Goal: Find specific page/section: Locate a particular part of the current website

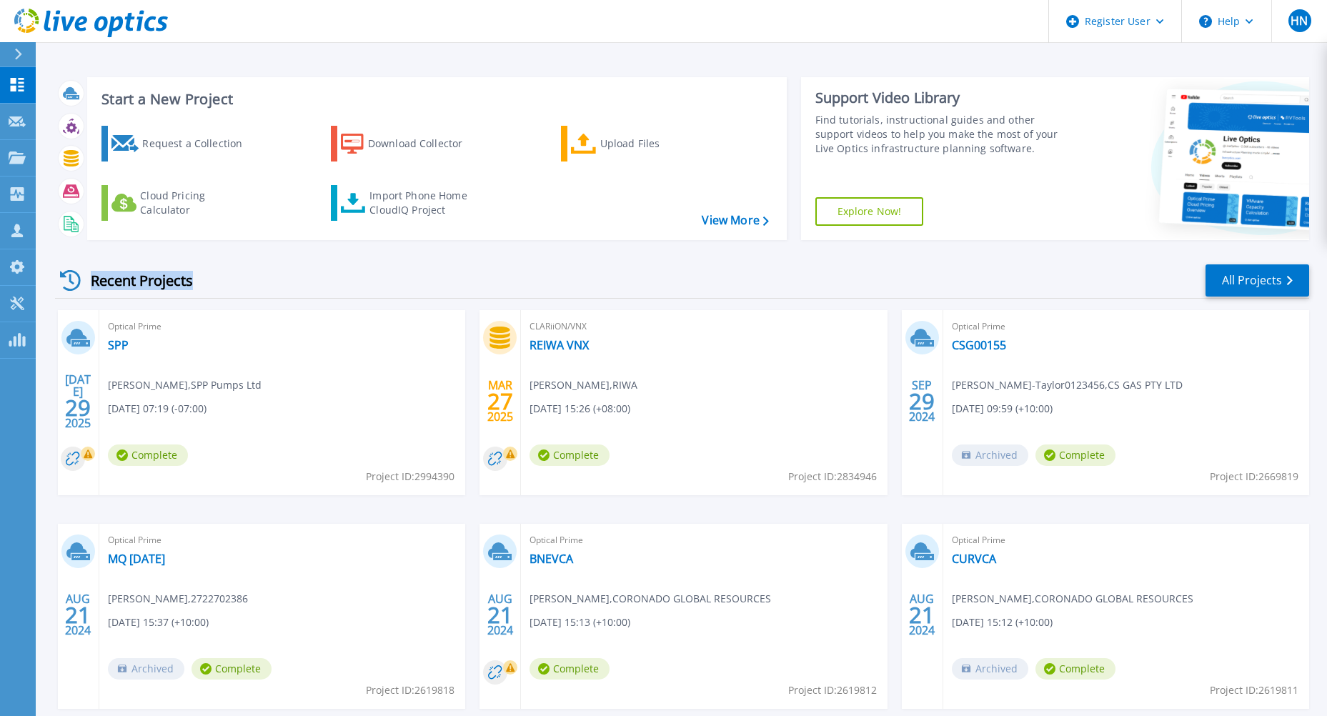
click at [192, 282] on div "Recent Projects" at bounding box center [133, 280] width 157 height 35
drag, startPoint x: 192, startPoint y: 282, endPoint x: 275, endPoint y: 277, distance: 83.0
click at [275, 277] on div "Recent Projects All Projects" at bounding box center [682, 281] width 1254 height 36
click at [87, 159] on div "Projects" at bounding box center [66, 158] width 59 height 37
click at [276, 276] on div "Recent Projects All Projects" at bounding box center [682, 281] width 1254 height 36
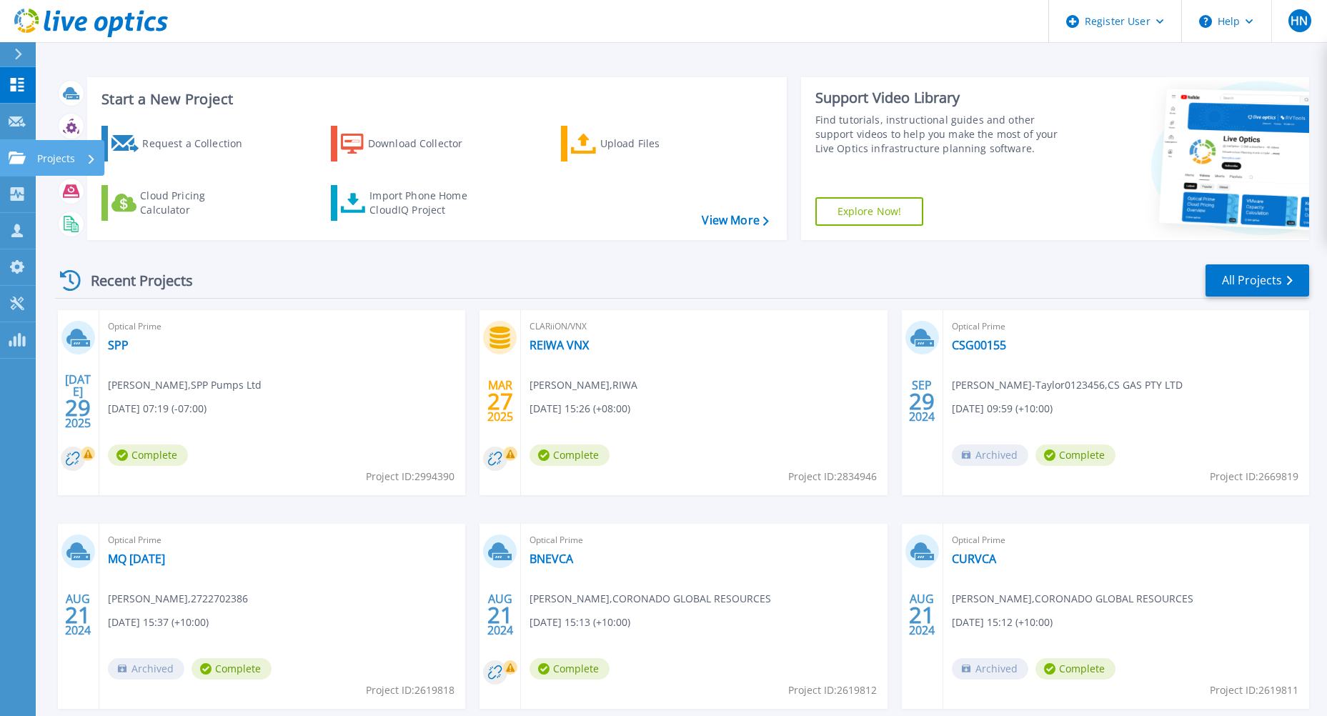
click at [65, 163] on p "Projects" at bounding box center [56, 158] width 38 height 37
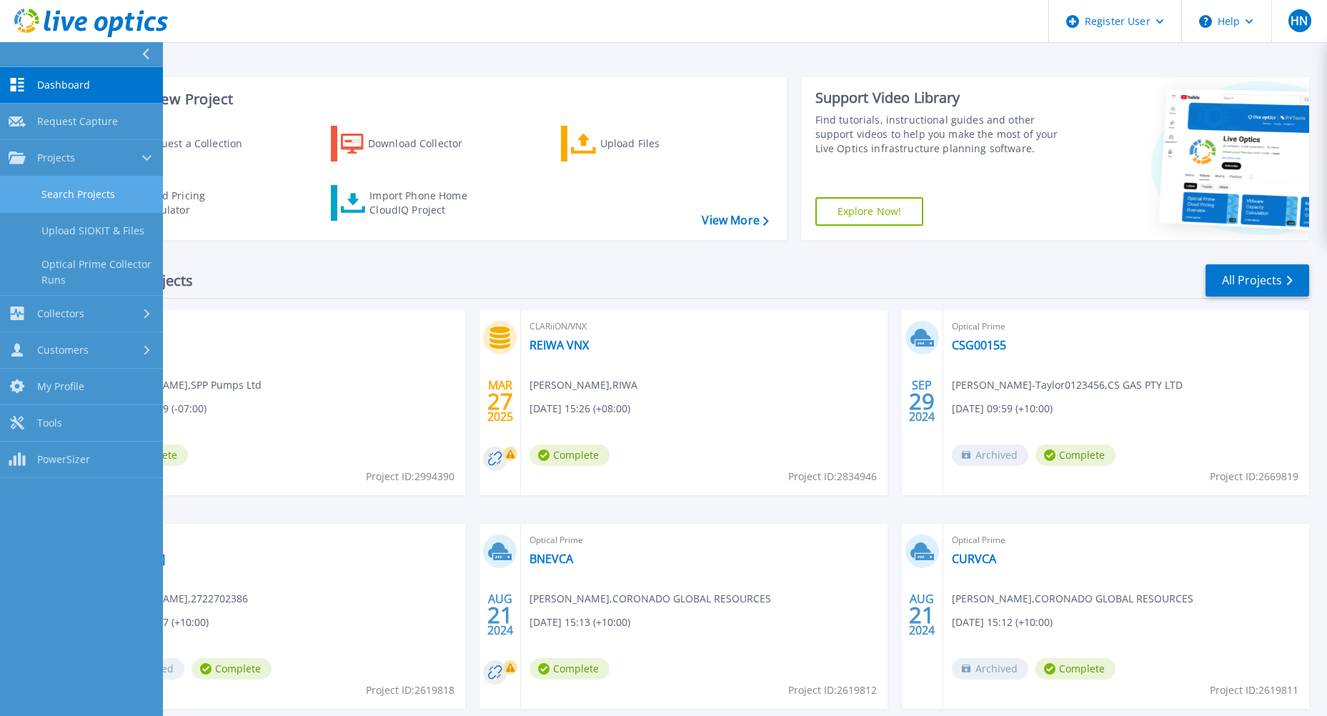
click at [64, 194] on link "Search Projects" at bounding box center [81, 194] width 163 height 36
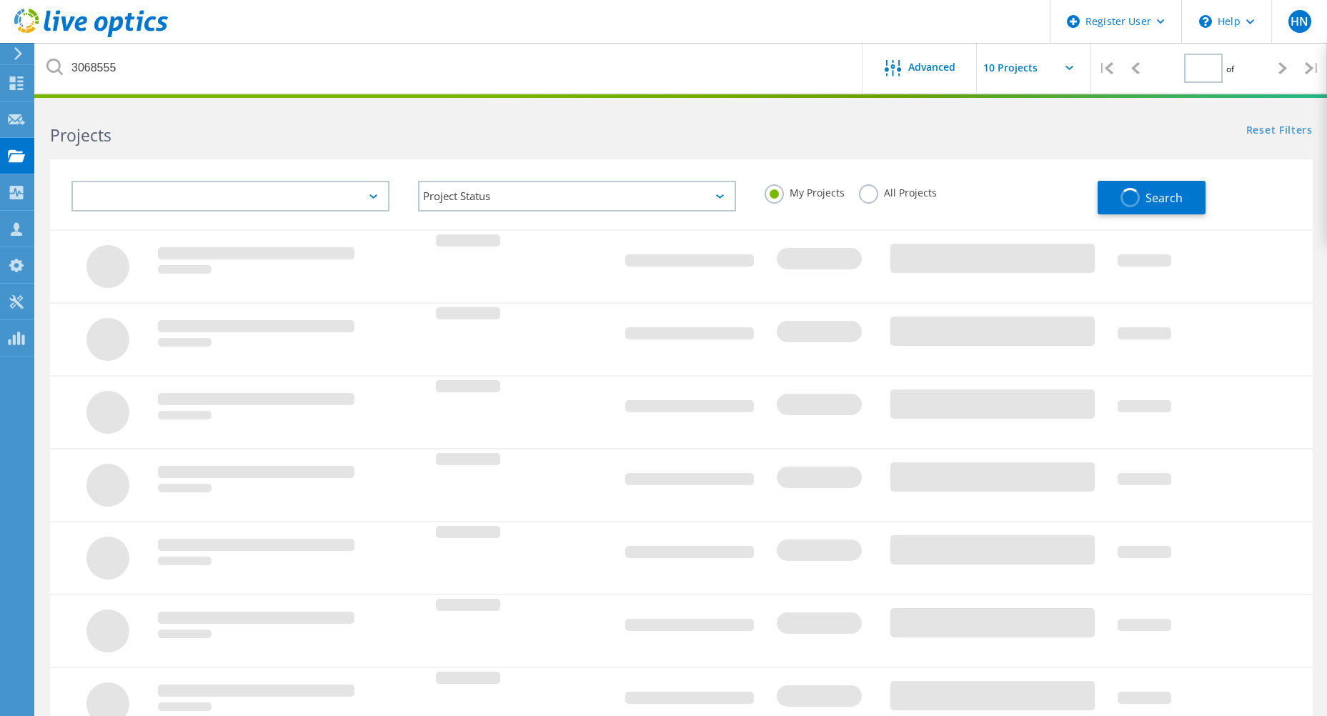
type input "1"
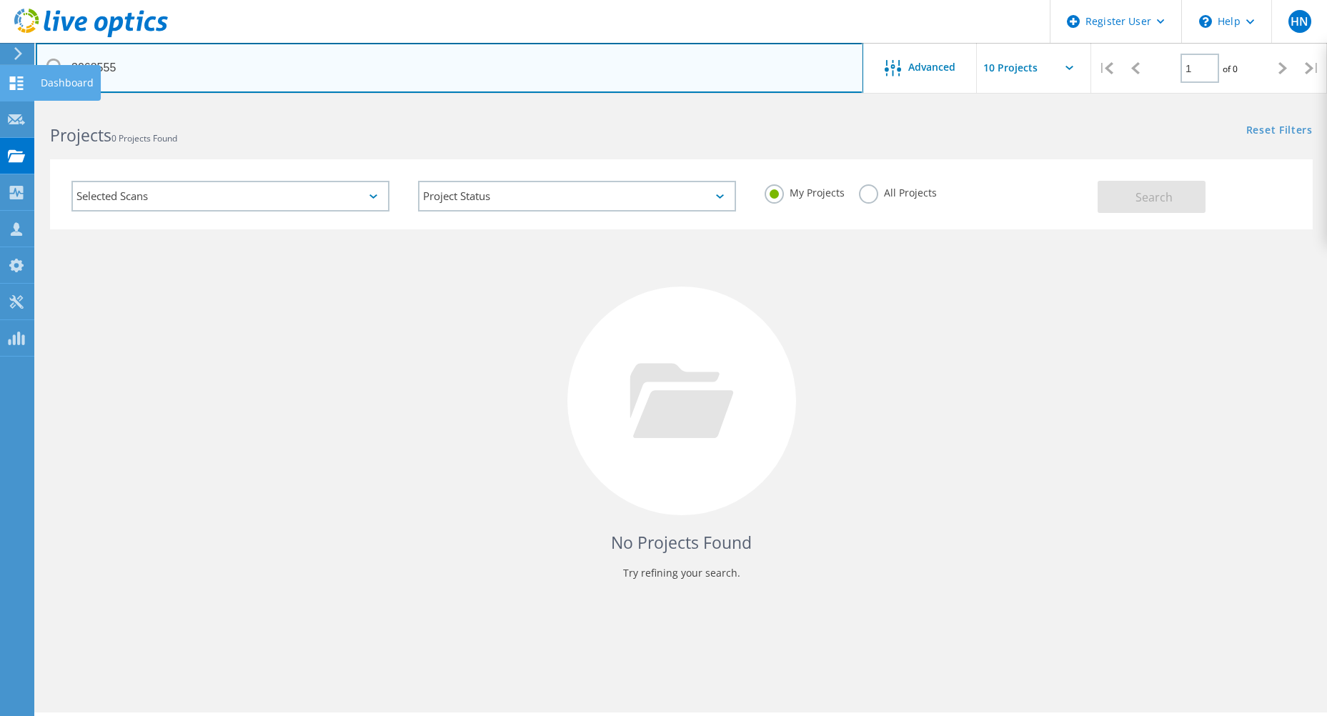
drag, startPoint x: 134, startPoint y: 76, endPoint x: 22, endPoint y: 68, distance: 111.7
click at [24, 104] on div "Register User \n Help Explore Helpful Articles Contact Support HN Dell User Har…" at bounding box center [663, 430] width 1327 height 652
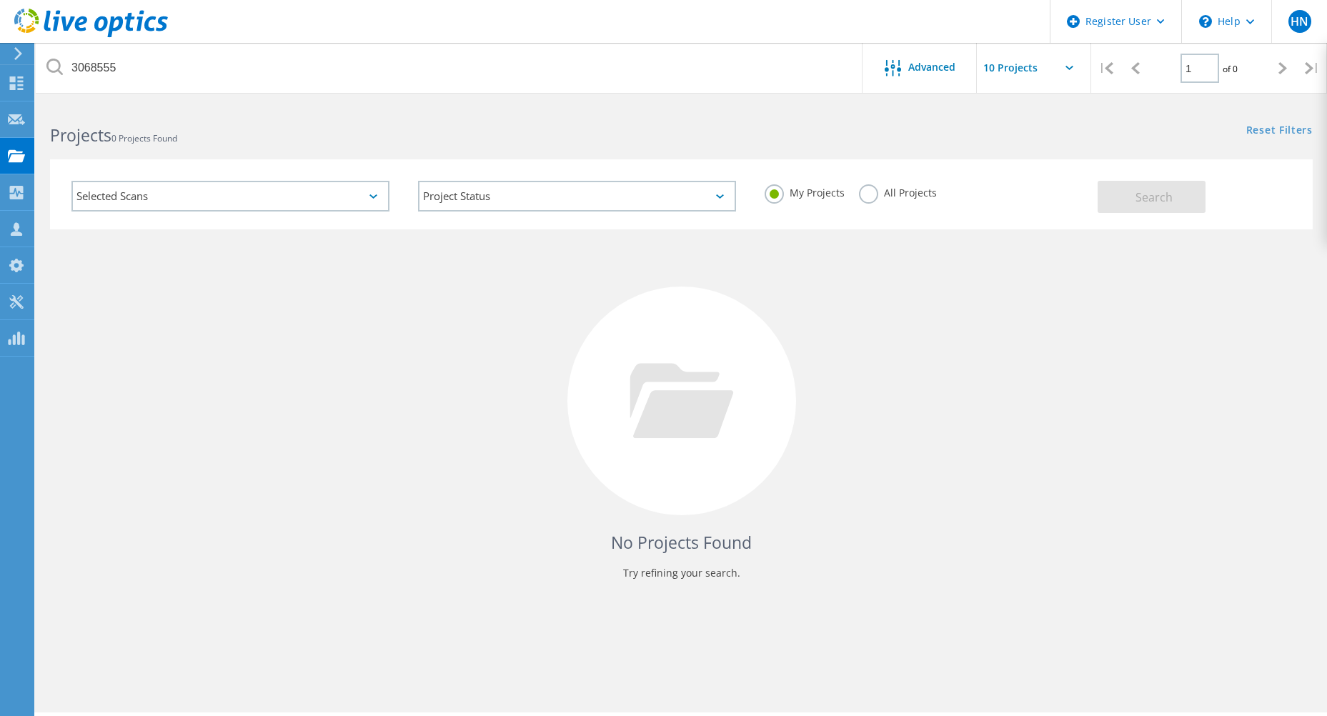
click at [876, 193] on label "All Projects" at bounding box center [898, 191] width 78 height 14
click at [0, 0] on input "All Projects" at bounding box center [0, 0] width 0 height 0
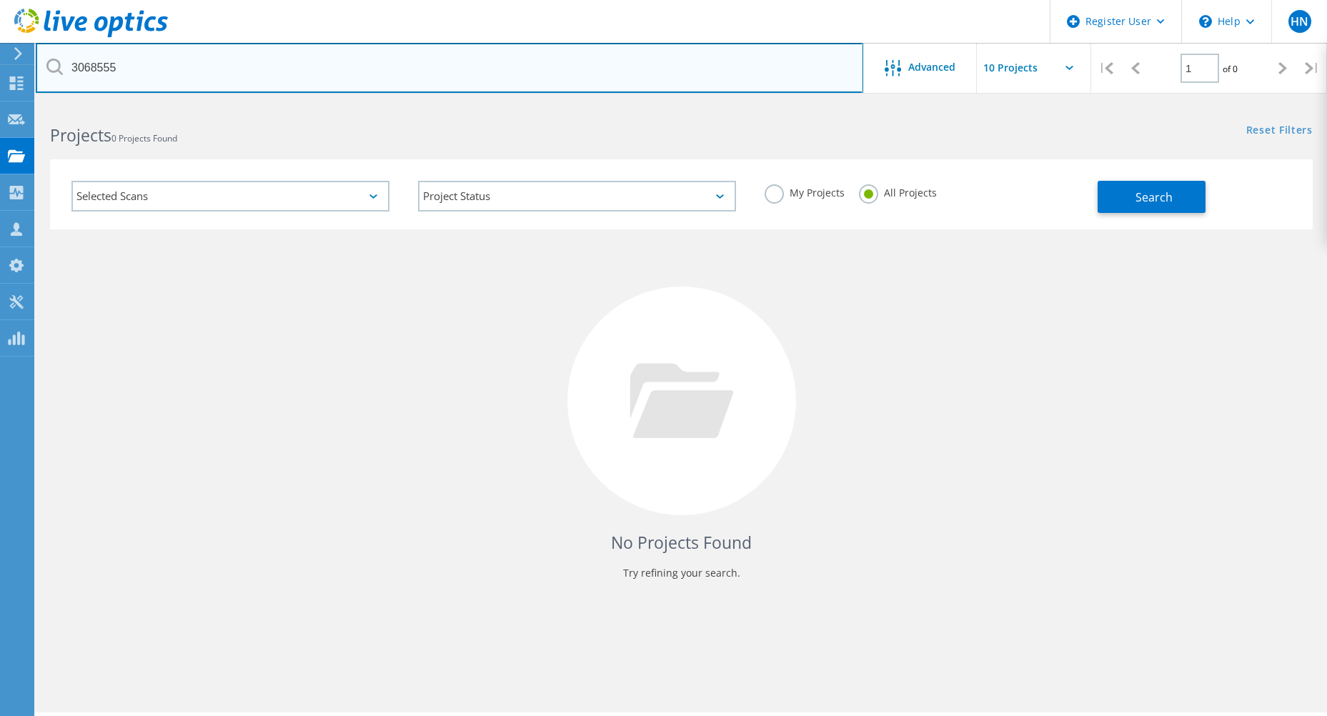
drag, startPoint x: 197, startPoint y: 71, endPoint x: 0, endPoint y: 64, distance: 197.3
click at [0, 64] on html "Register User \n Help Explore Helpful Articles Contact Support HN Dell User Har…" at bounding box center [663, 377] width 1327 height 755
paste input "DB46054"
drag, startPoint x: 148, startPoint y: 70, endPoint x: 6, endPoint y: 70, distance: 142.2
click at [7, 104] on div "Register User \n Help Explore Helpful Articles Contact Support HN Dell User Har…" at bounding box center [663, 430] width 1327 height 652
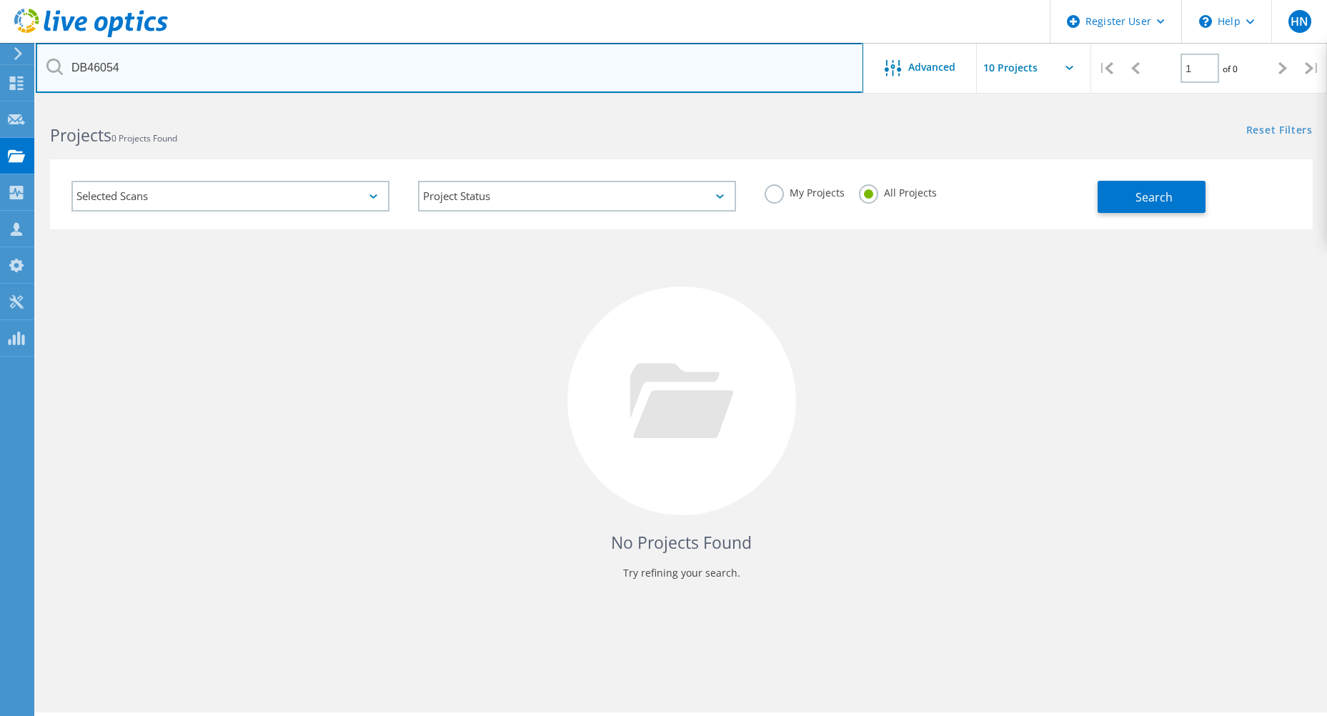
click at [179, 72] on input "DB46054" at bounding box center [449, 68] width 827 height 50
paste input "3068555"
type input "3068555"
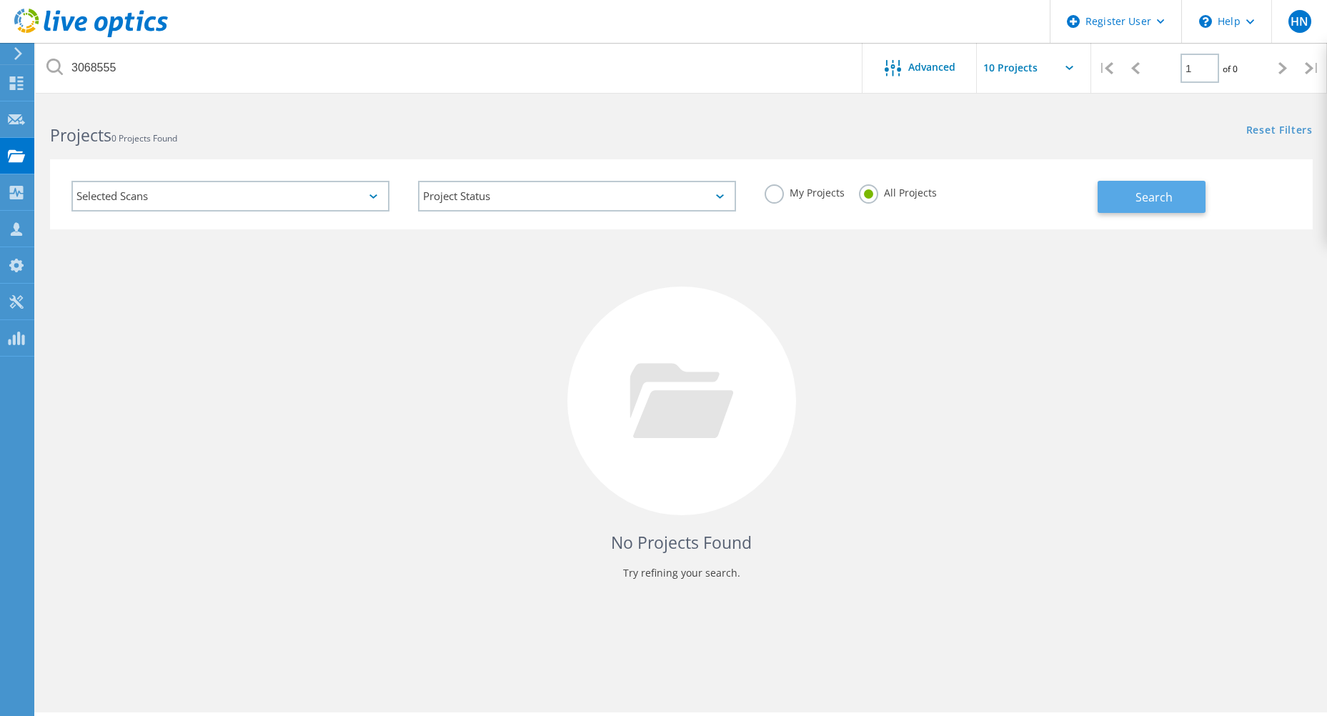
click at [1160, 196] on span "Search" at bounding box center [1153, 197] width 37 height 16
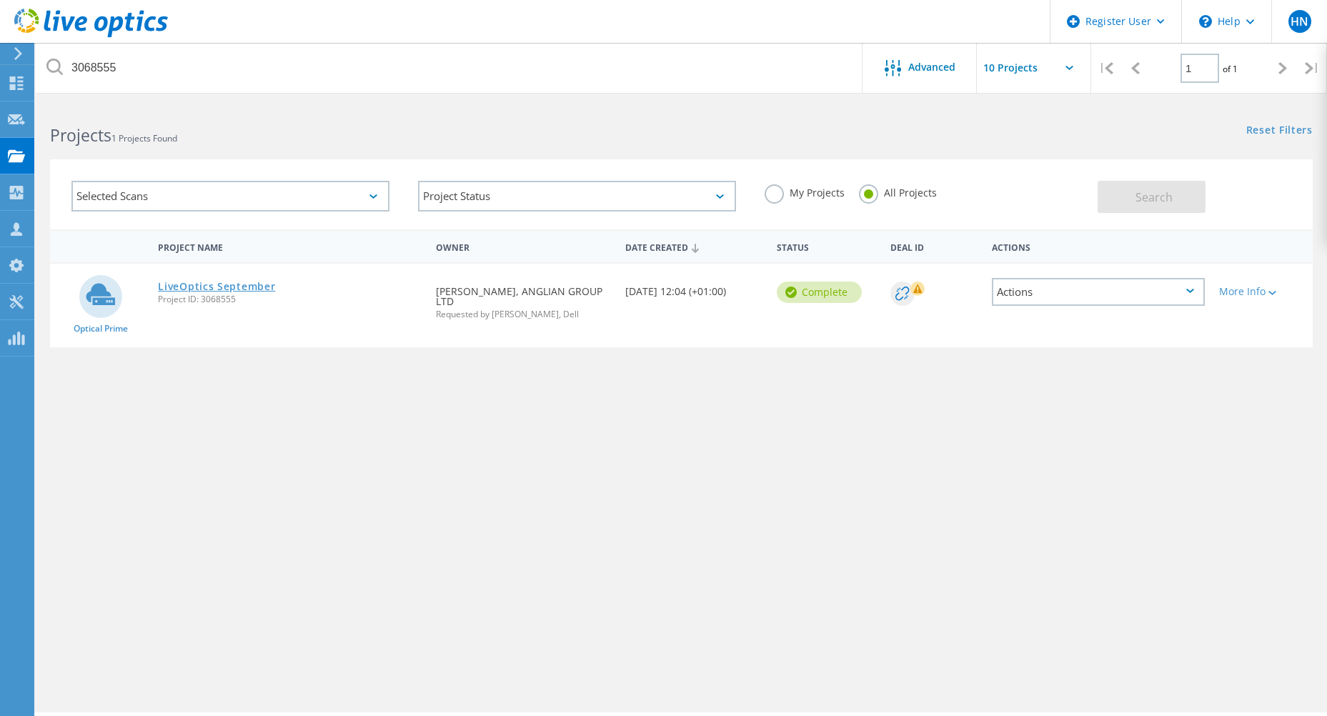
click at [256, 285] on link "LiveOptics September" at bounding box center [216, 286] width 117 height 10
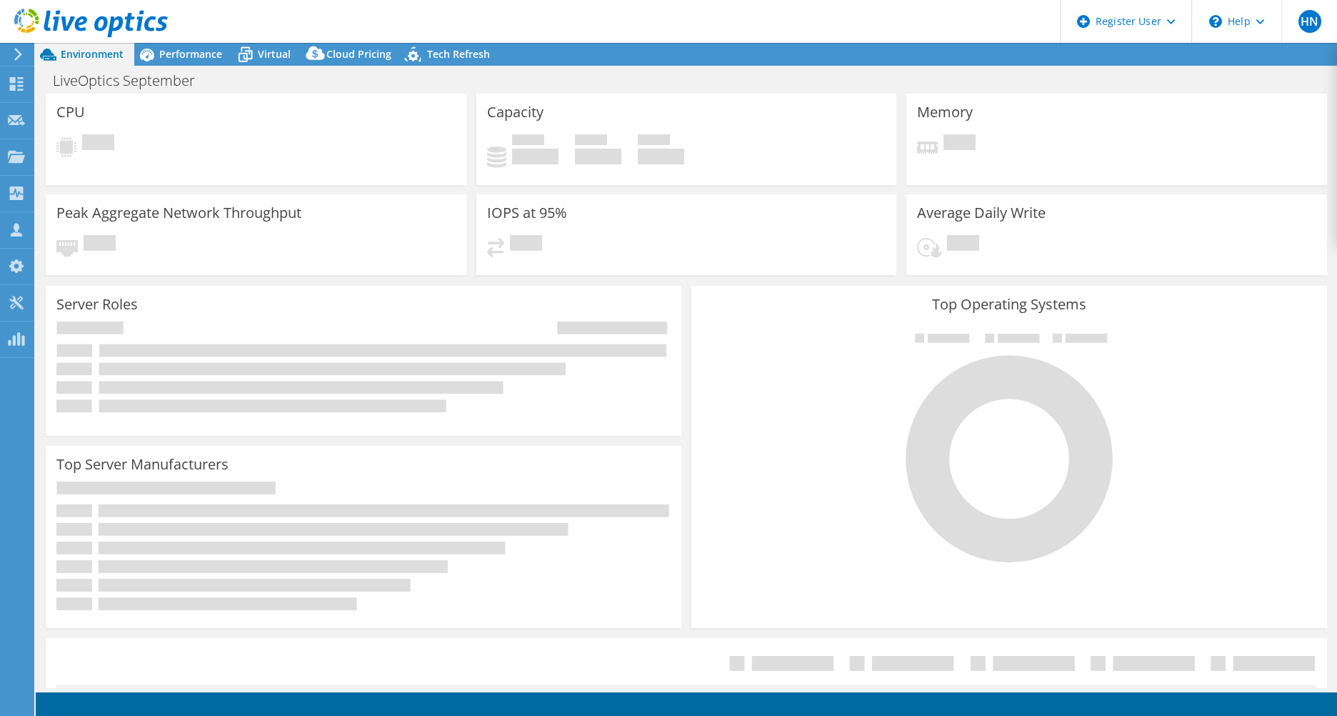
select select "USD"
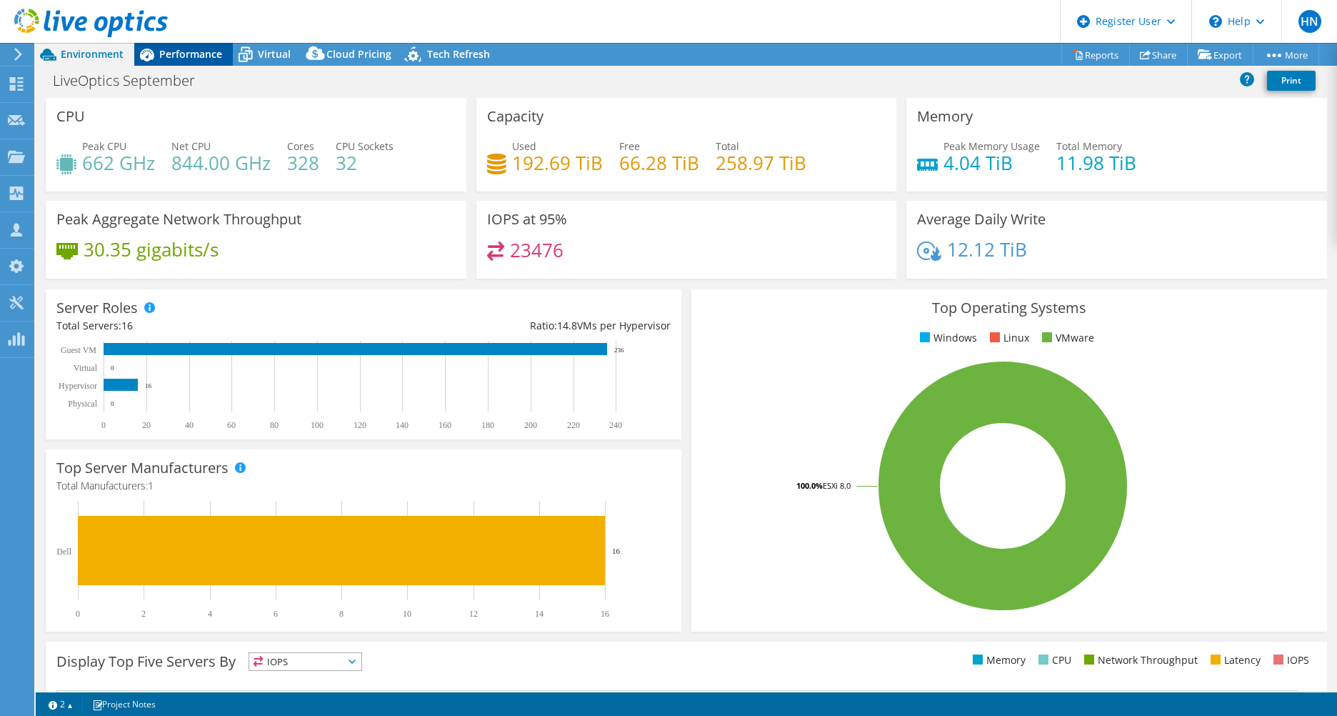
click at [182, 53] on span "Performance" at bounding box center [190, 54] width 63 height 14
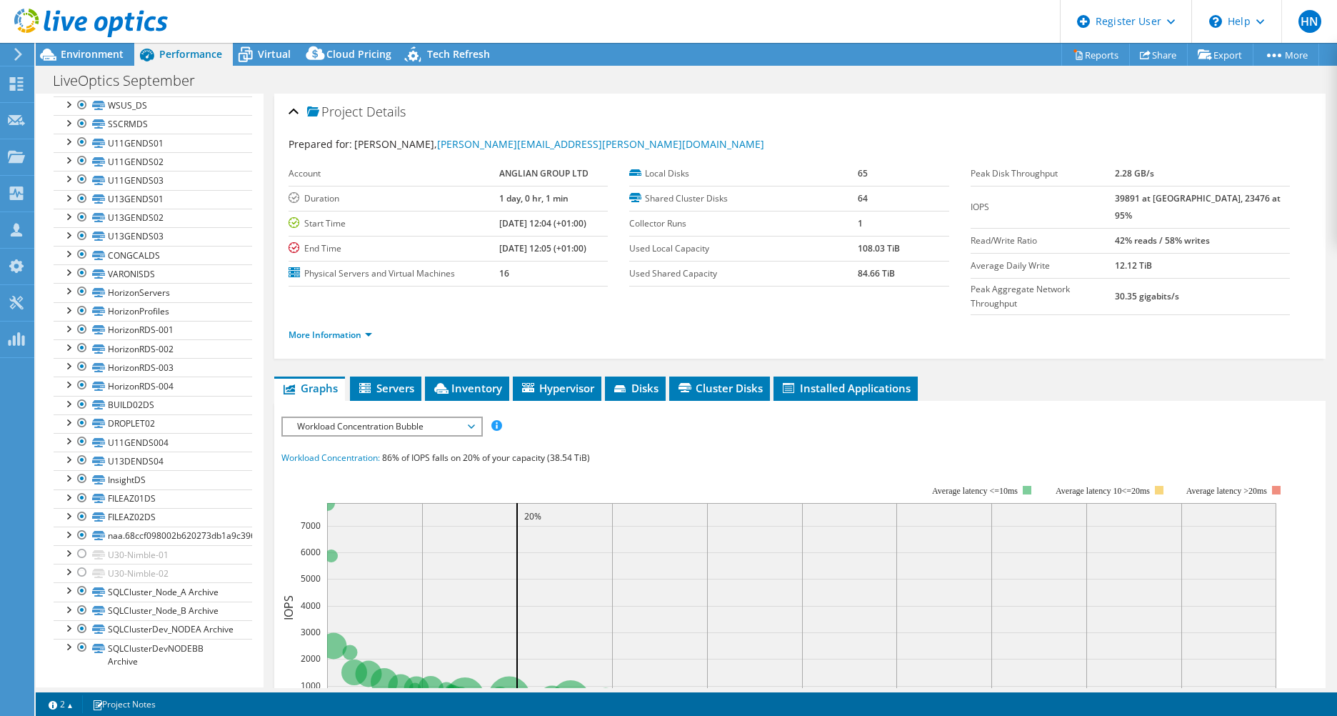
scroll to position [988, 0]
click at [254, 48] on icon at bounding box center [245, 54] width 25 height 25
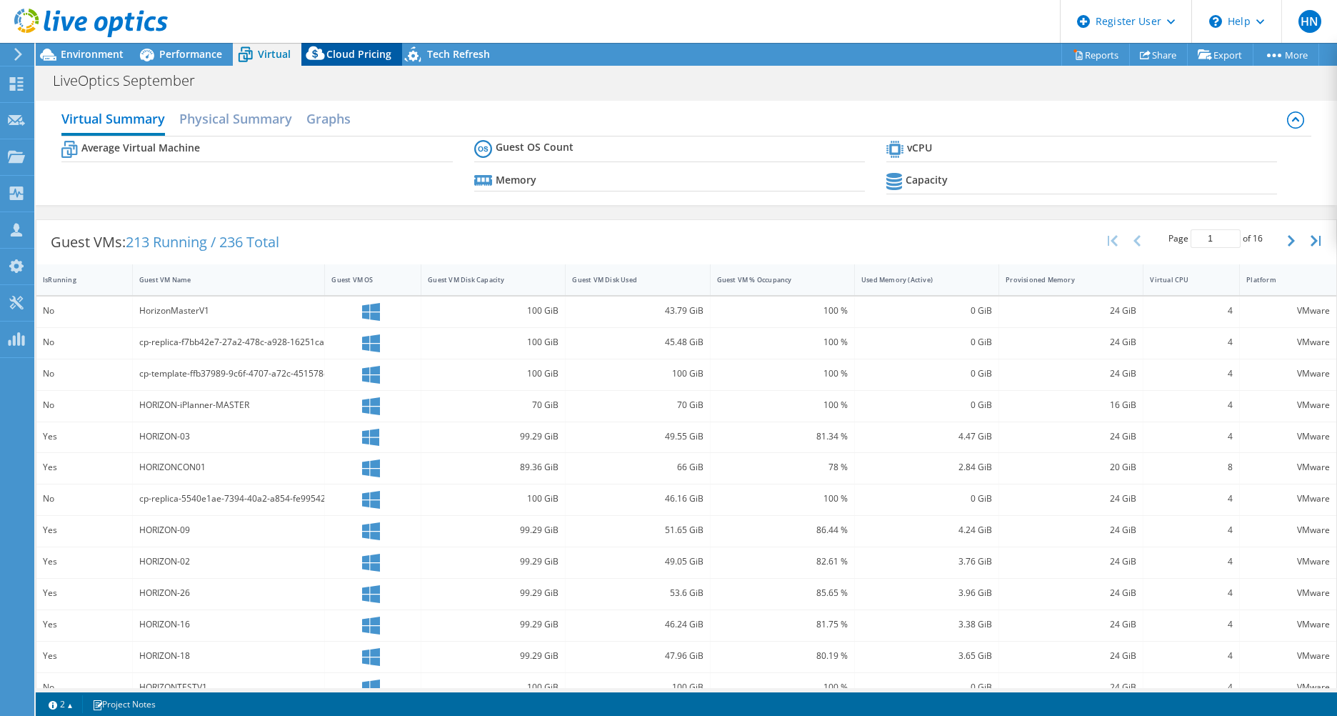
scroll to position [1014, 0]
click at [352, 53] on span "Cloud Pricing" at bounding box center [358, 54] width 65 height 14
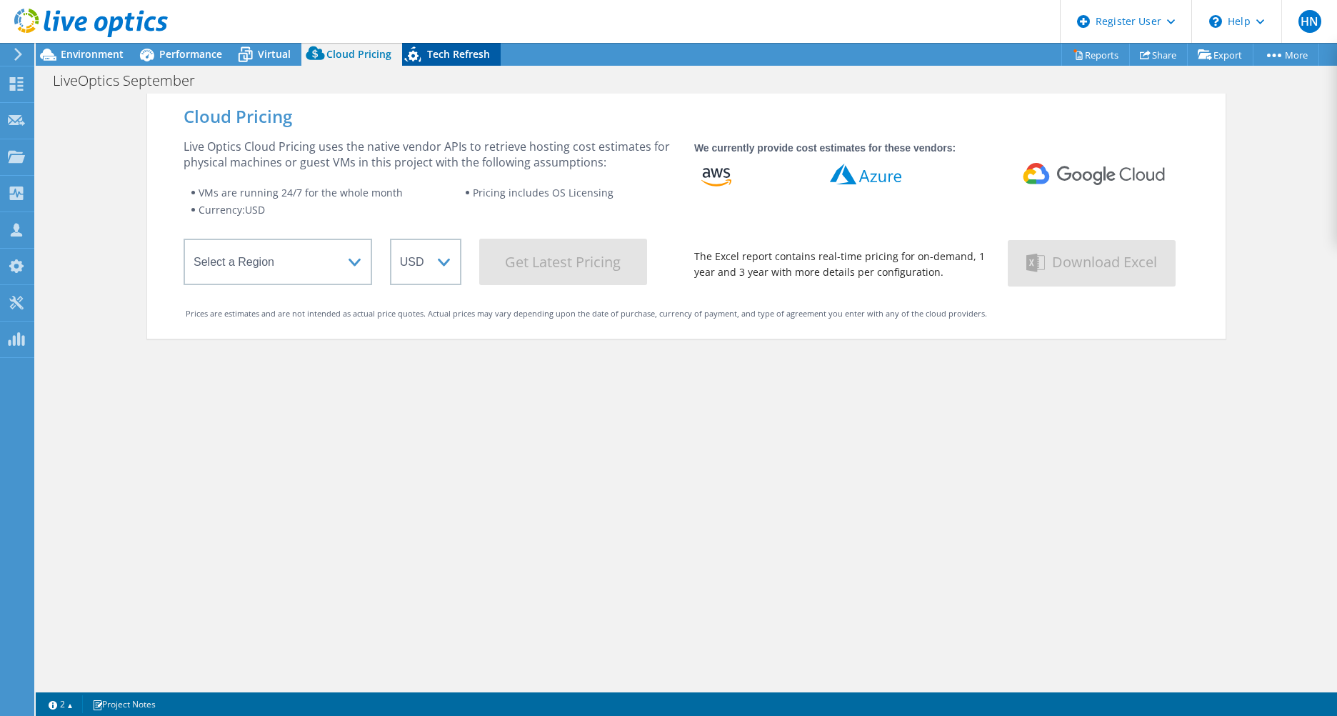
click at [446, 56] on span "Tech Refresh" at bounding box center [458, 54] width 63 height 14
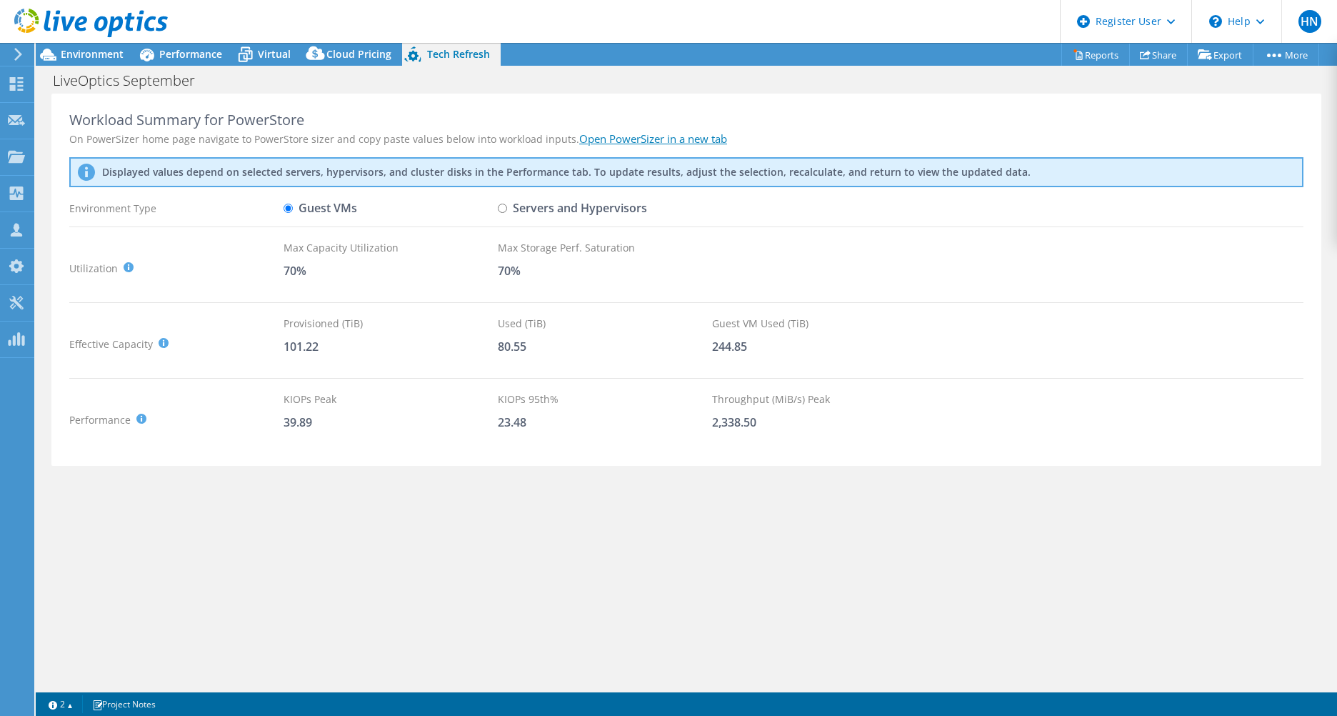
click at [501, 209] on input "Servers and Hypervisors" at bounding box center [502, 208] width 9 height 9
radio input "true"
click at [291, 204] on input "Guest VMs" at bounding box center [288, 208] width 9 height 9
radio input "true"
radio input "false"
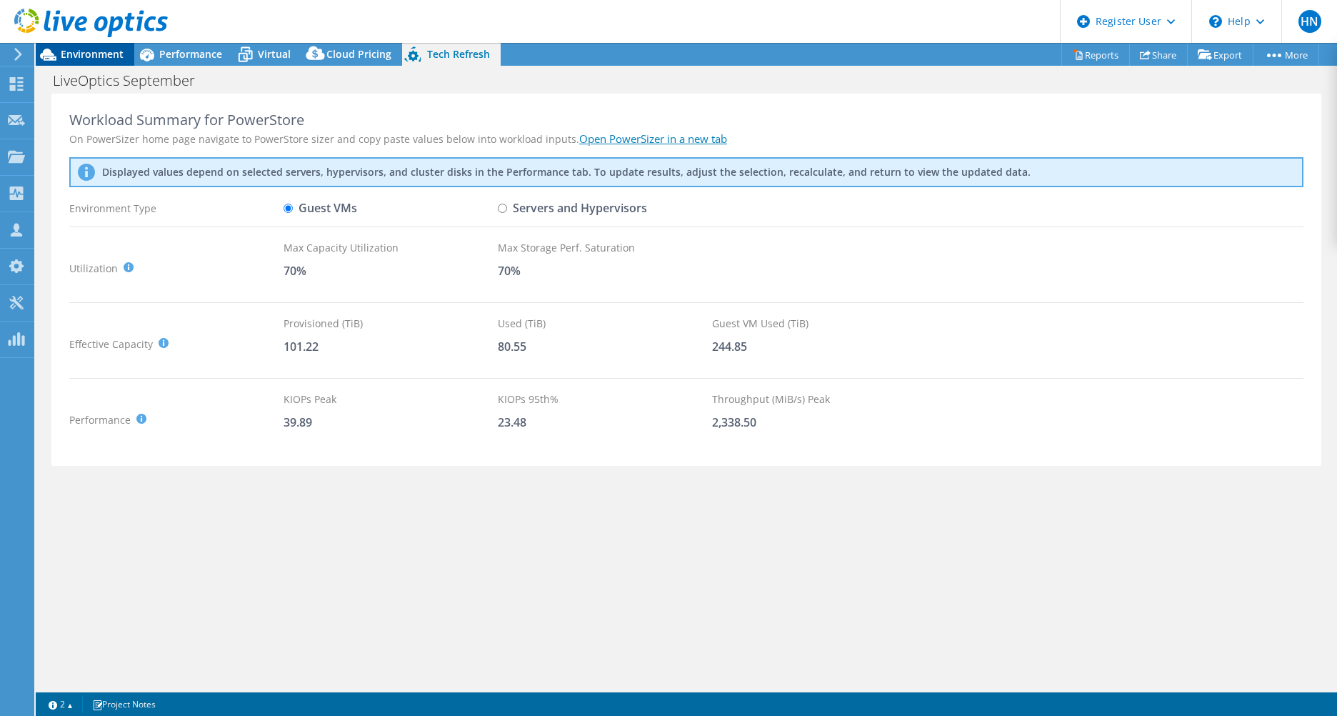
click at [95, 60] on div "Environment" at bounding box center [85, 54] width 99 height 23
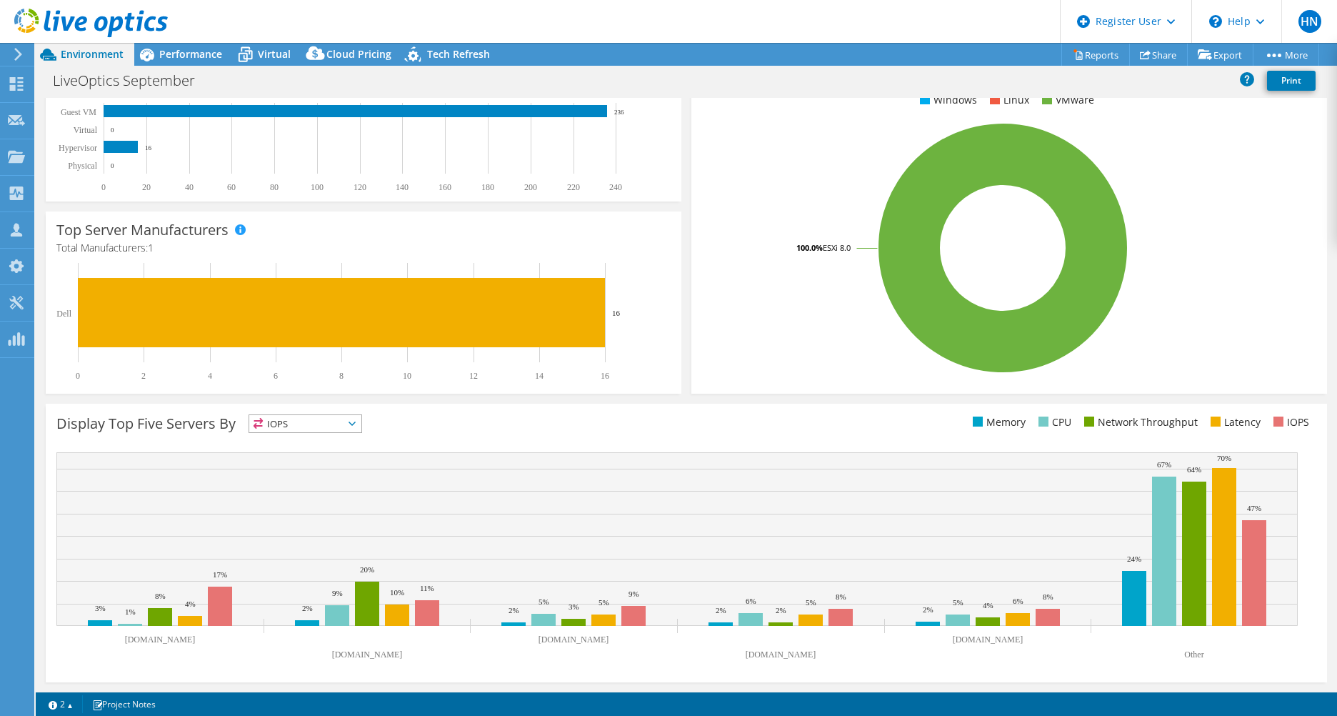
scroll to position [24, 0]
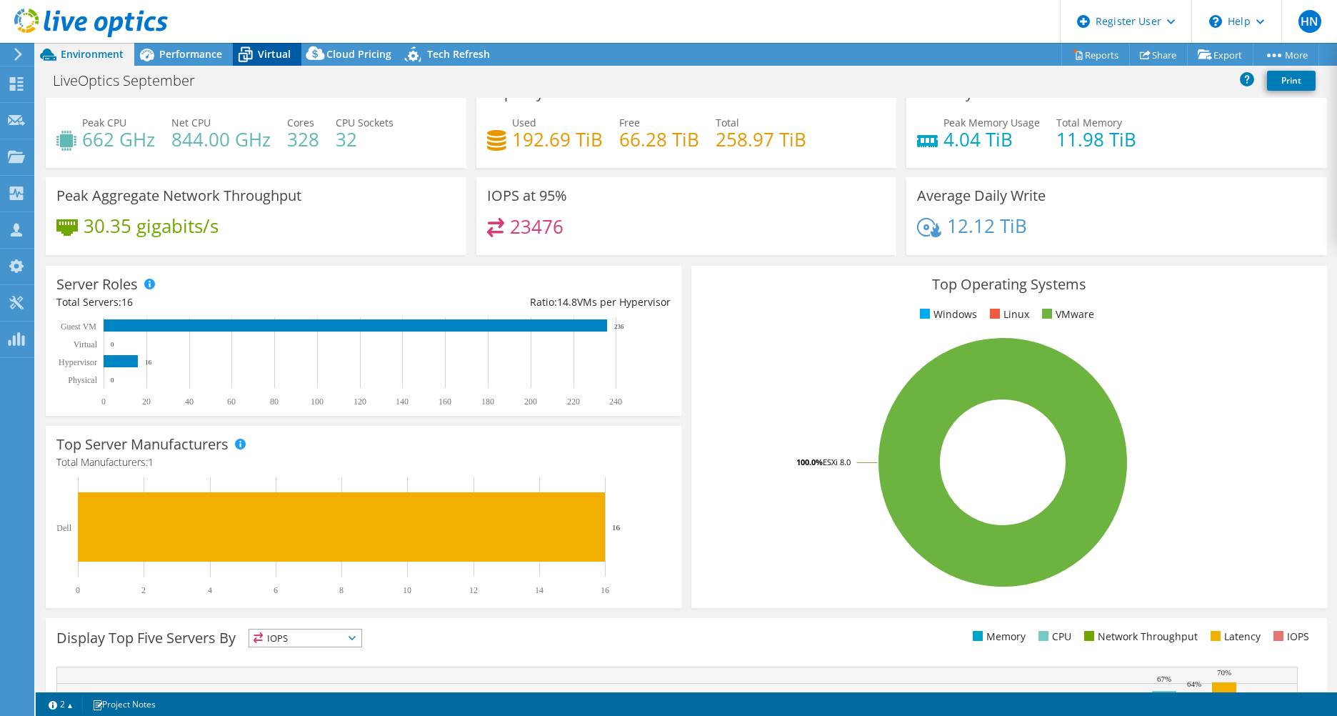
click at [267, 60] on span "Virtual" at bounding box center [274, 54] width 33 height 14
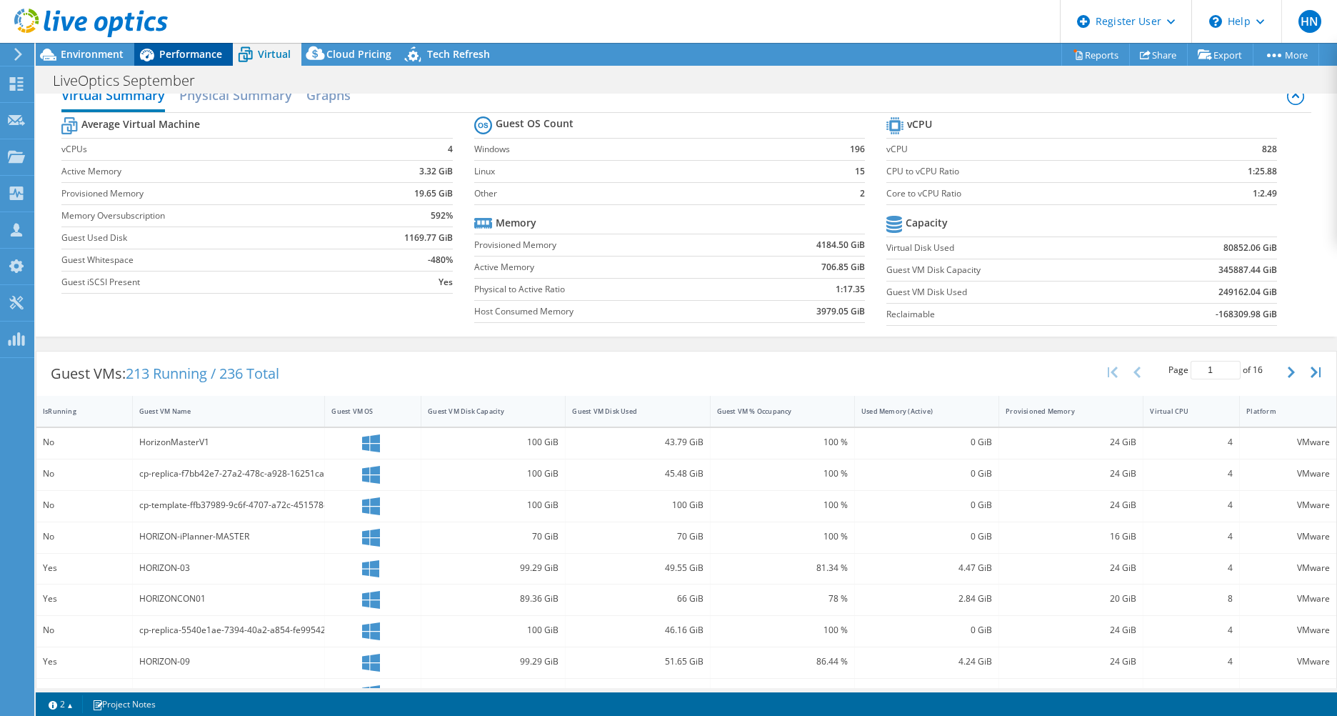
click at [196, 58] on span "Performance" at bounding box center [190, 54] width 63 height 14
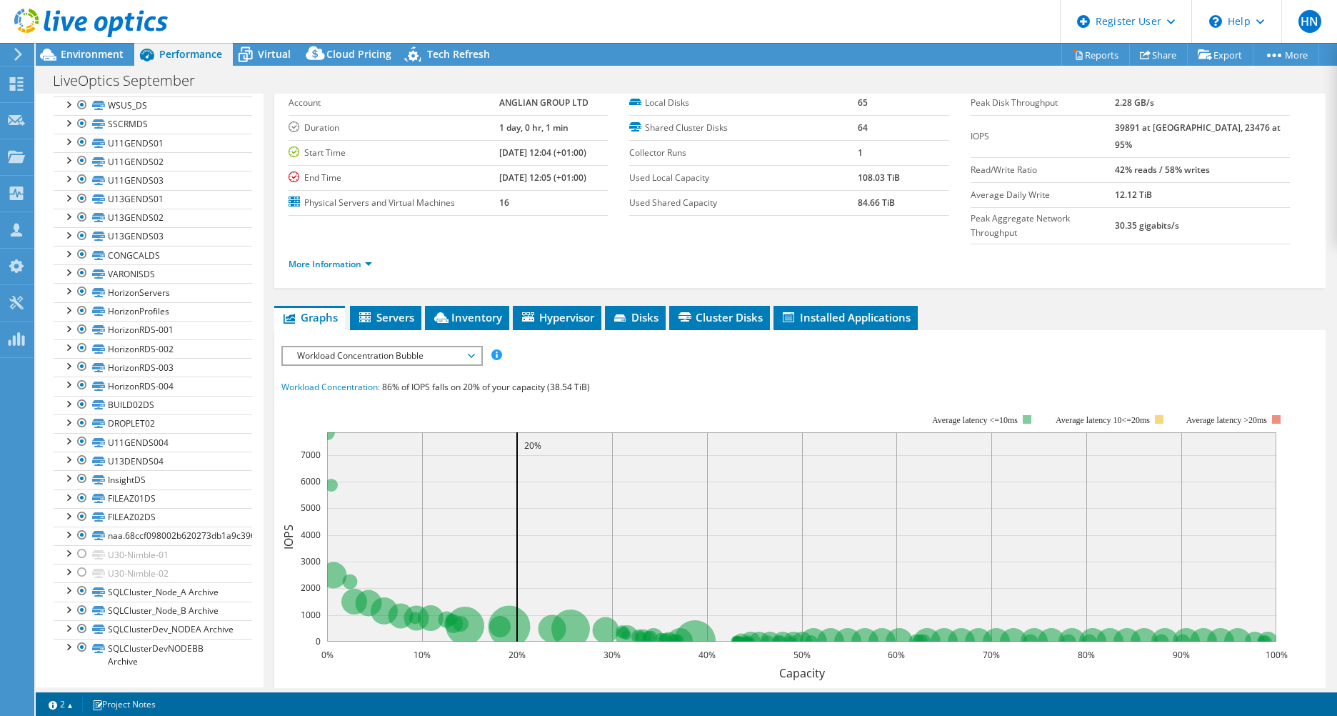
scroll to position [71, 0]
click at [863, 309] on span "Installed Applications" at bounding box center [846, 316] width 130 height 14
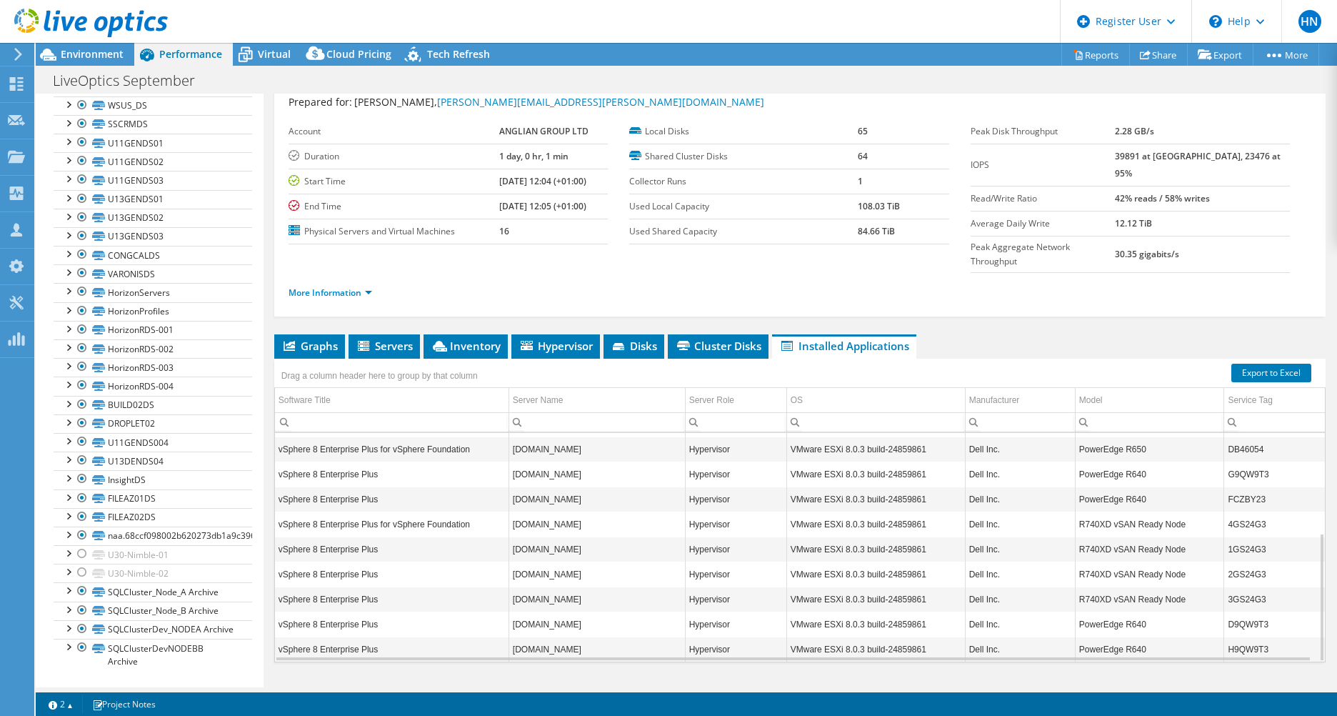
scroll to position [178, 0]
